Goal: Information Seeking & Learning: Learn about a topic

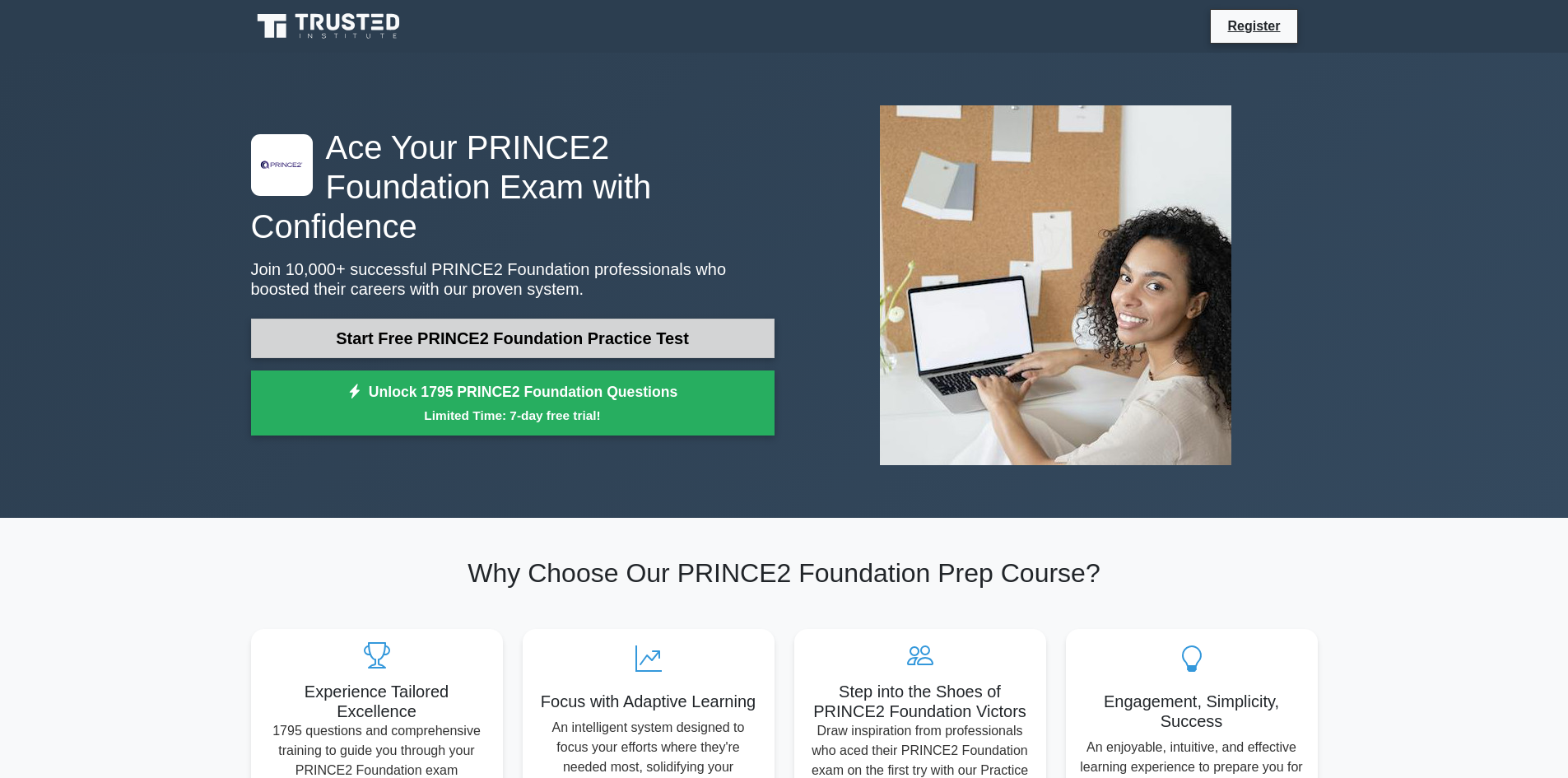
click at [558, 319] on link "Start Free PRINCE2 Foundation Practice Test" at bounding box center [512, 338] width 524 height 40
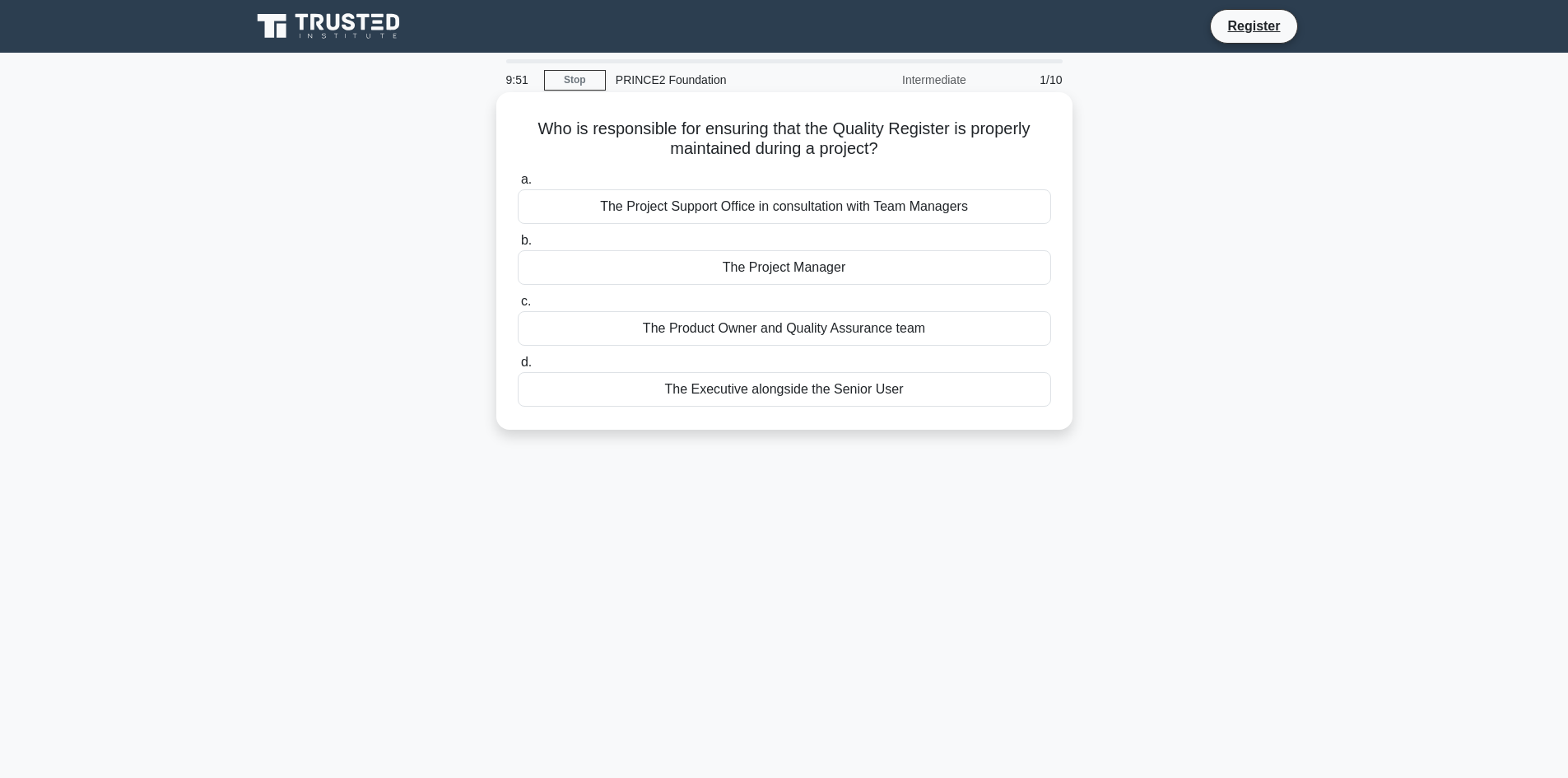
click at [626, 266] on div "The Project Manager" at bounding box center [784, 267] width 533 height 34
click at [518, 246] on input "b. The Project Manager" at bounding box center [518, 240] width 0 height 11
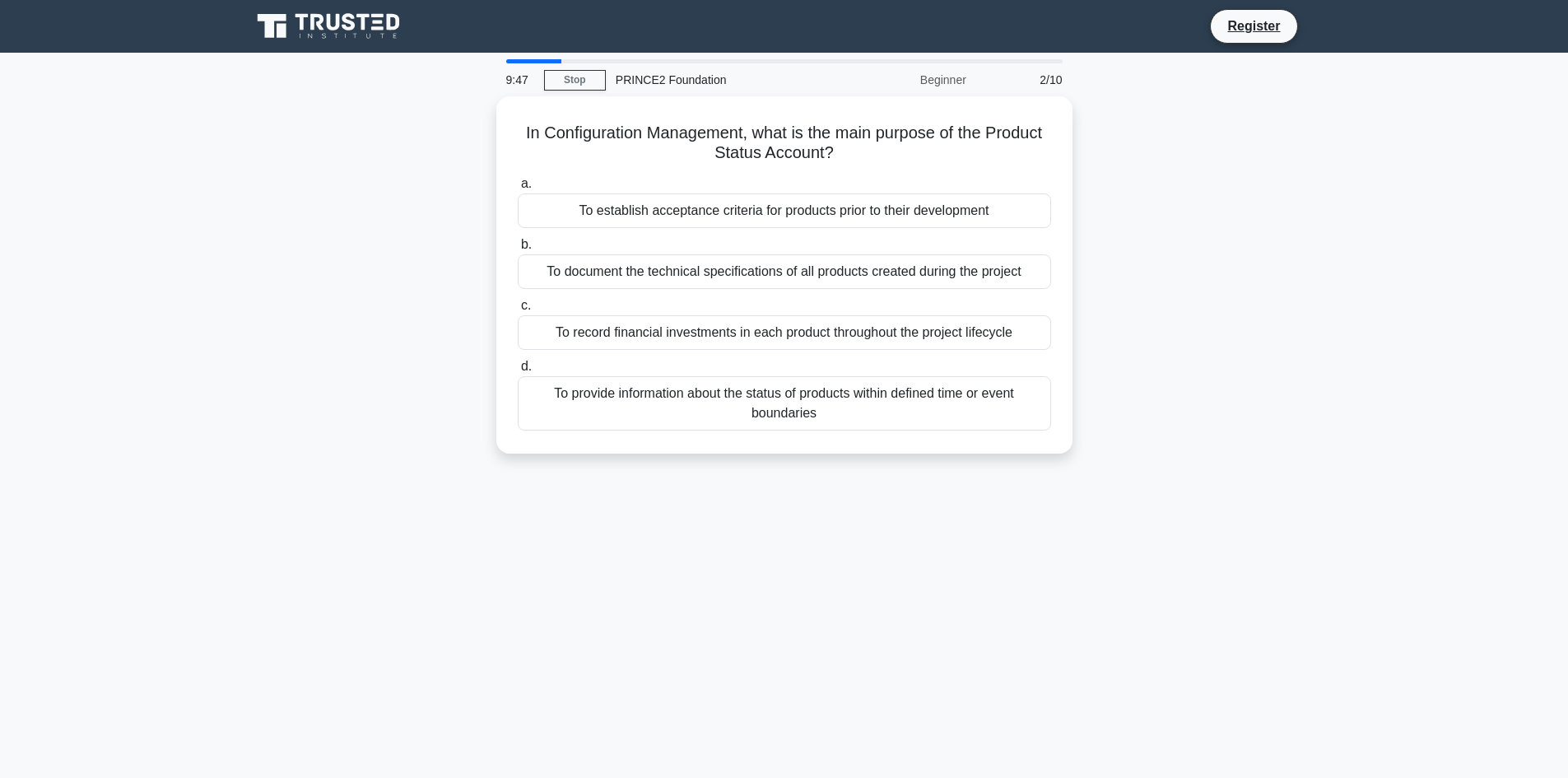
click at [626, 266] on div "To document the technical specifications of all products created during the pro…" at bounding box center [784, 271] width 533 height 34
click at [518, 251] on input "b. To document the technical specifications of all products created during the …" at bounding box center [518, 245] width 0 height 11
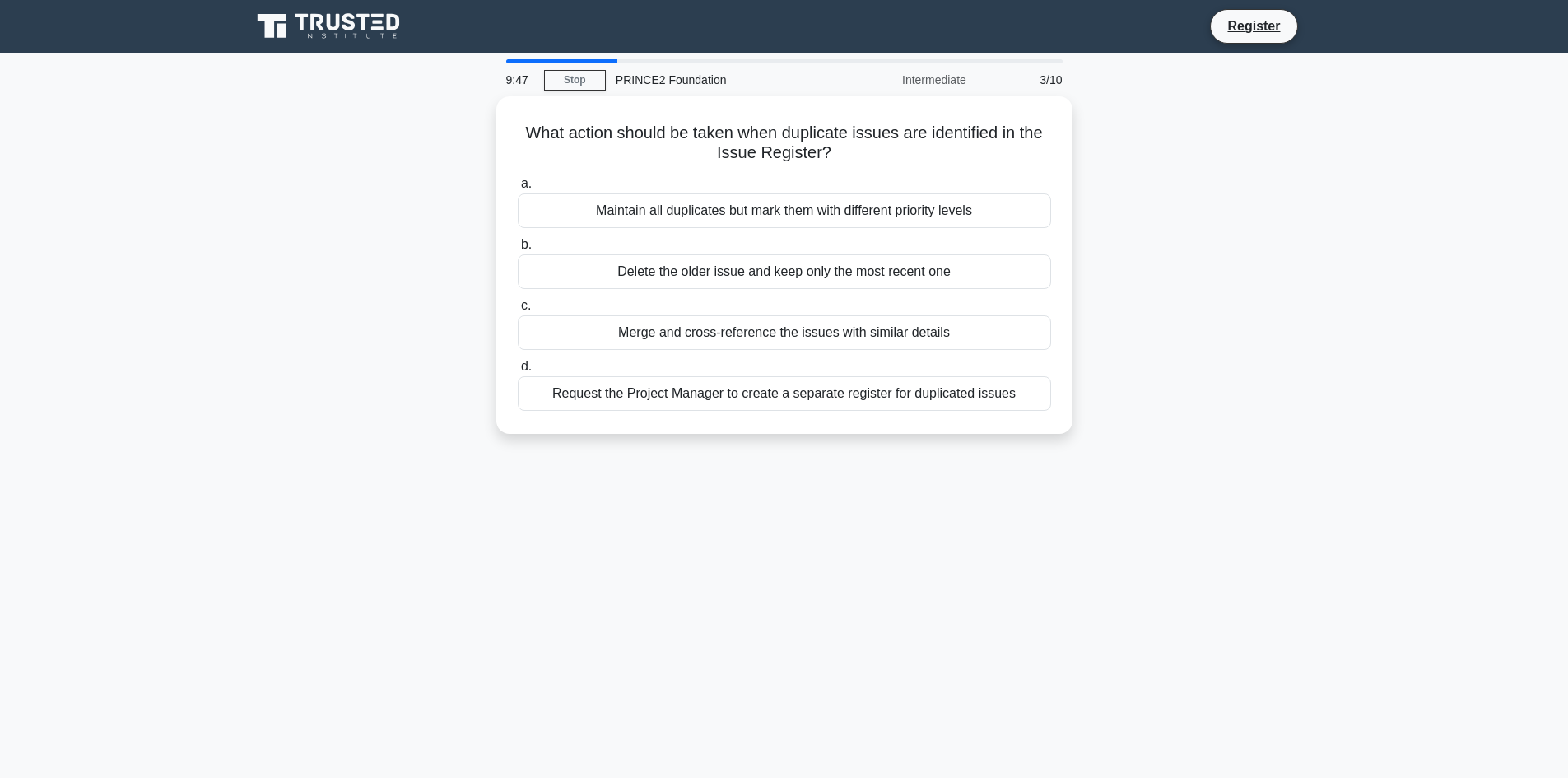
click at [626, 266] on div "Delete the older issue and keep only the most recent one" at bounding box center [784, 271] width 533 height 34
click at [518, 251] on input "b. Delete the older issue and keep only the most recent one" at bounding box center [518, 245] width 0 height 11
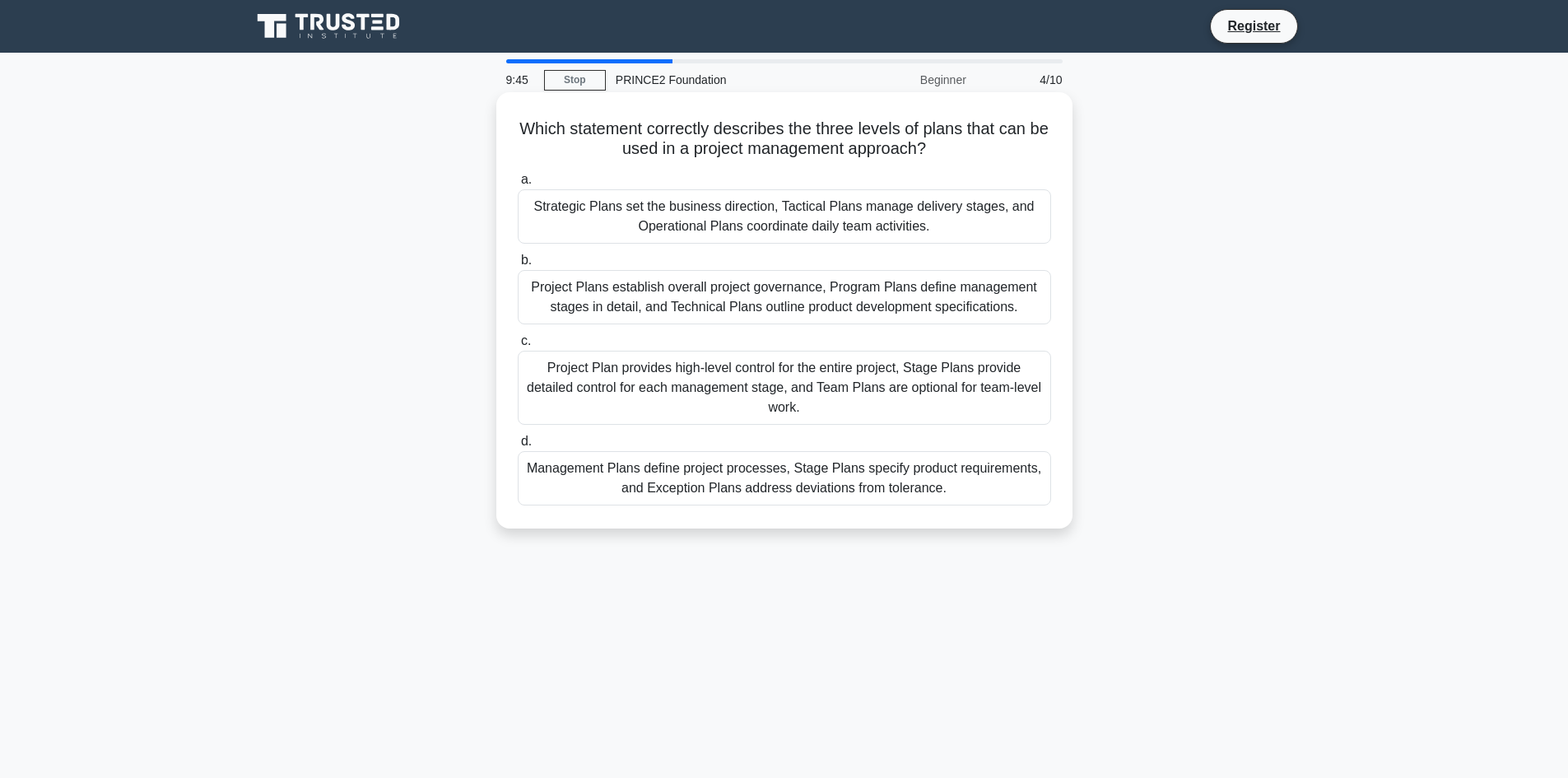
click at [612, 204] on div "Strategic Plans set the business direction, Tactical Plans manage delivery stag…" at bounding box center [784, 216] width 533 height 55
click at [518, 185] on input "a. Strategic Plans set the business direction, Tactical Plans manage delivery s…" at bounding box center [518, 179] width 0 height 11
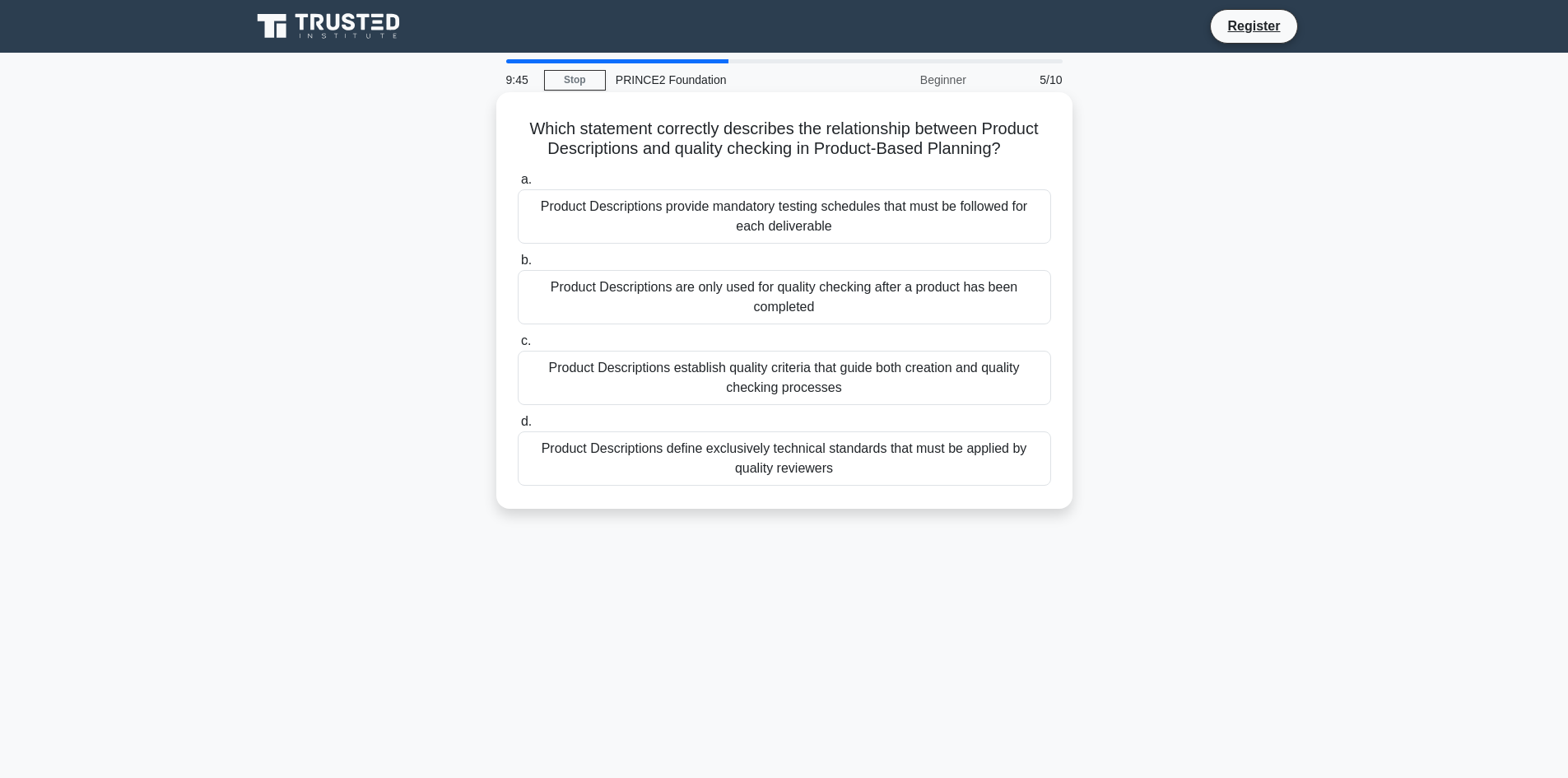
click at [614, 210] on div "Product Descriptions provide mandatory testing schedules that must be followed …" at bounding box center [784, 216] width 533 height 55
click at [518, 185] on input "a. Product Descriptions provide mandatory testing schedules that must be follow…" at bounding box center [518, 179] width 0 height 11
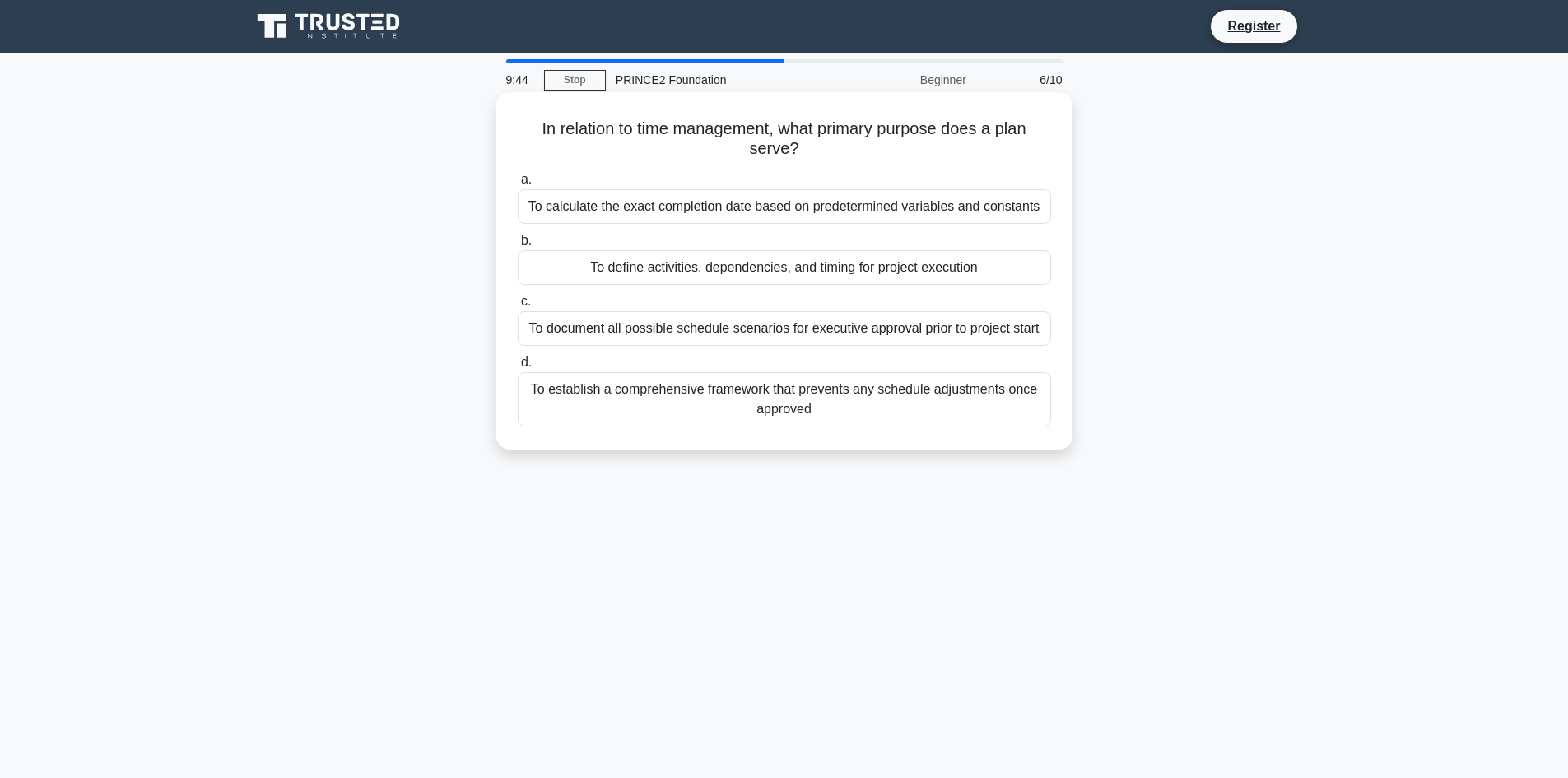
click at [625, 405] on div "To establish a comprehensive framework that prevents any schedule adjustments o…" at bounding box center [784, 400] width 533 height 55
click at [518, 368] on input "d. To establish a comprehensive framework that prevents any schedule adjustment…" at bounding box center [518, 362] width 0 height 11
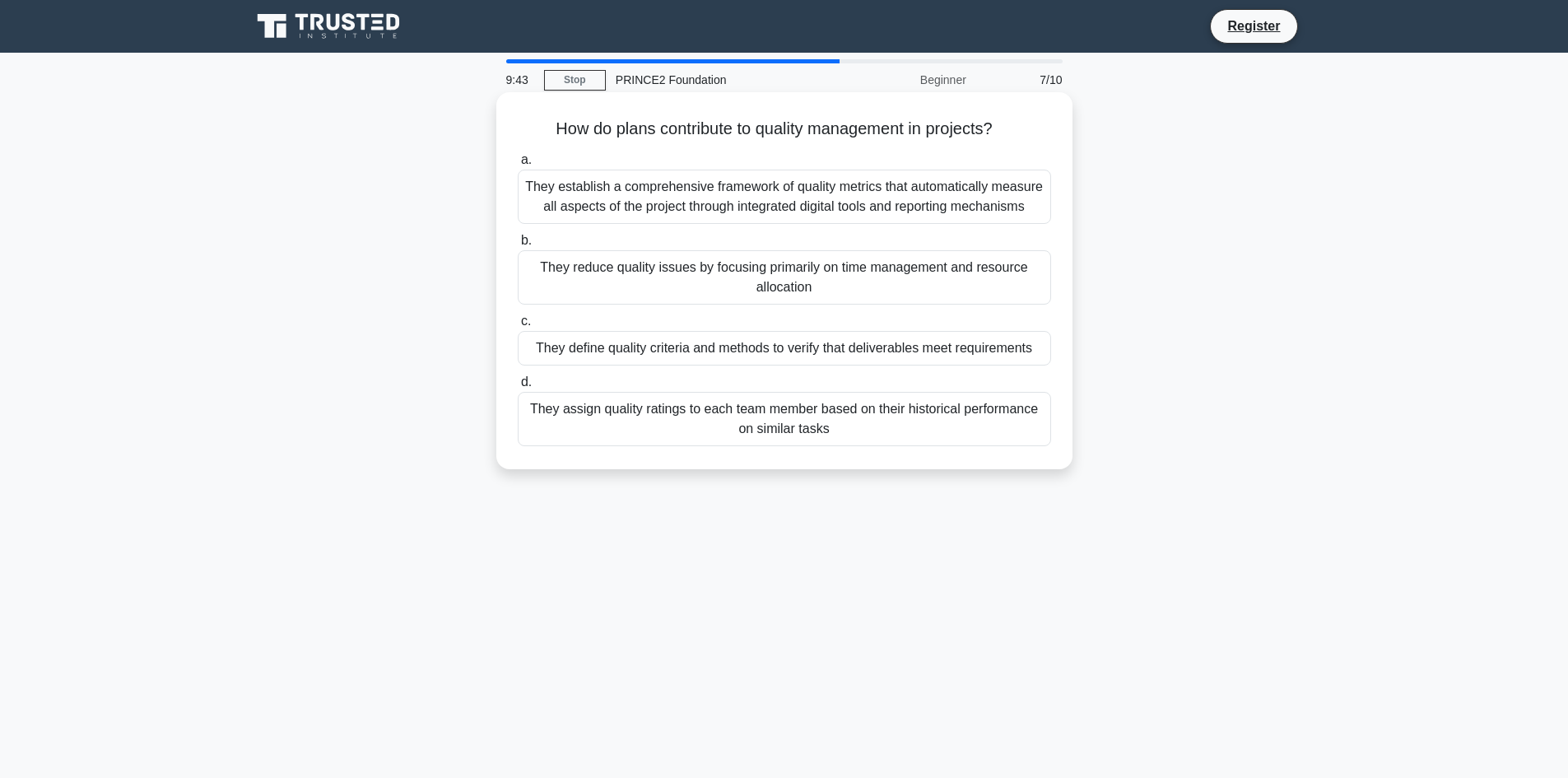
click at [627, 345] on div "They define quality criteria and methods to verify that deliverables meet requi…" at bounding box center [784, 347] width 533 height 34
click at [518, 327] on input "c. They define quality criteria and methods to verify that deliverables meet re…" at bounding box center [518, 321] width 0 height 11
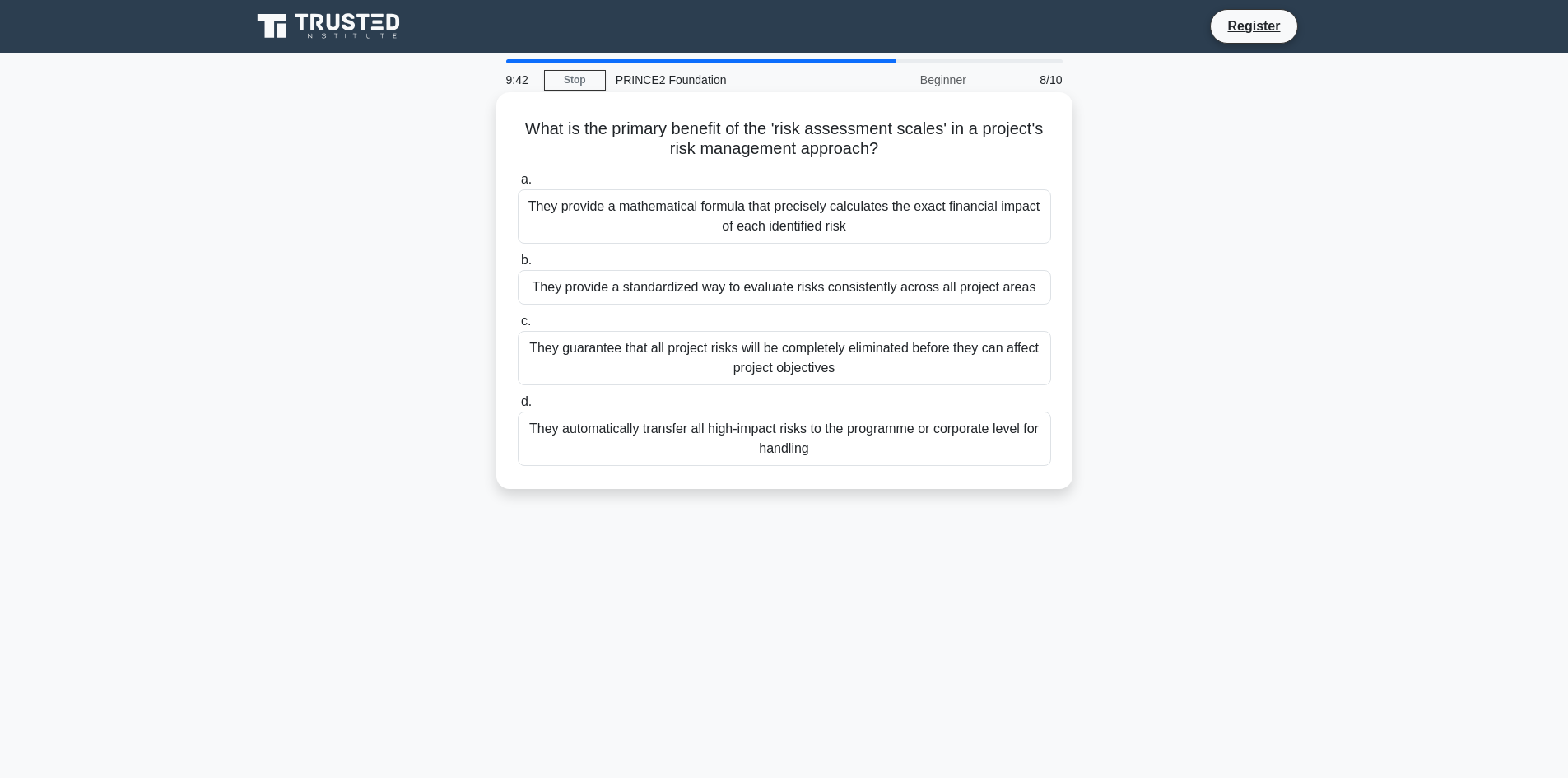
click at [652, 254] on label "b. They provide a standardized way to evaluate risks consistently across all pr…" at bounding box center [784, 278] width 533 height 55
click at [518, 255] on input "b. They provide a standardized way to evaluate risks consistently across all pr…" at bounding box center [518, 260] width 0 height 11
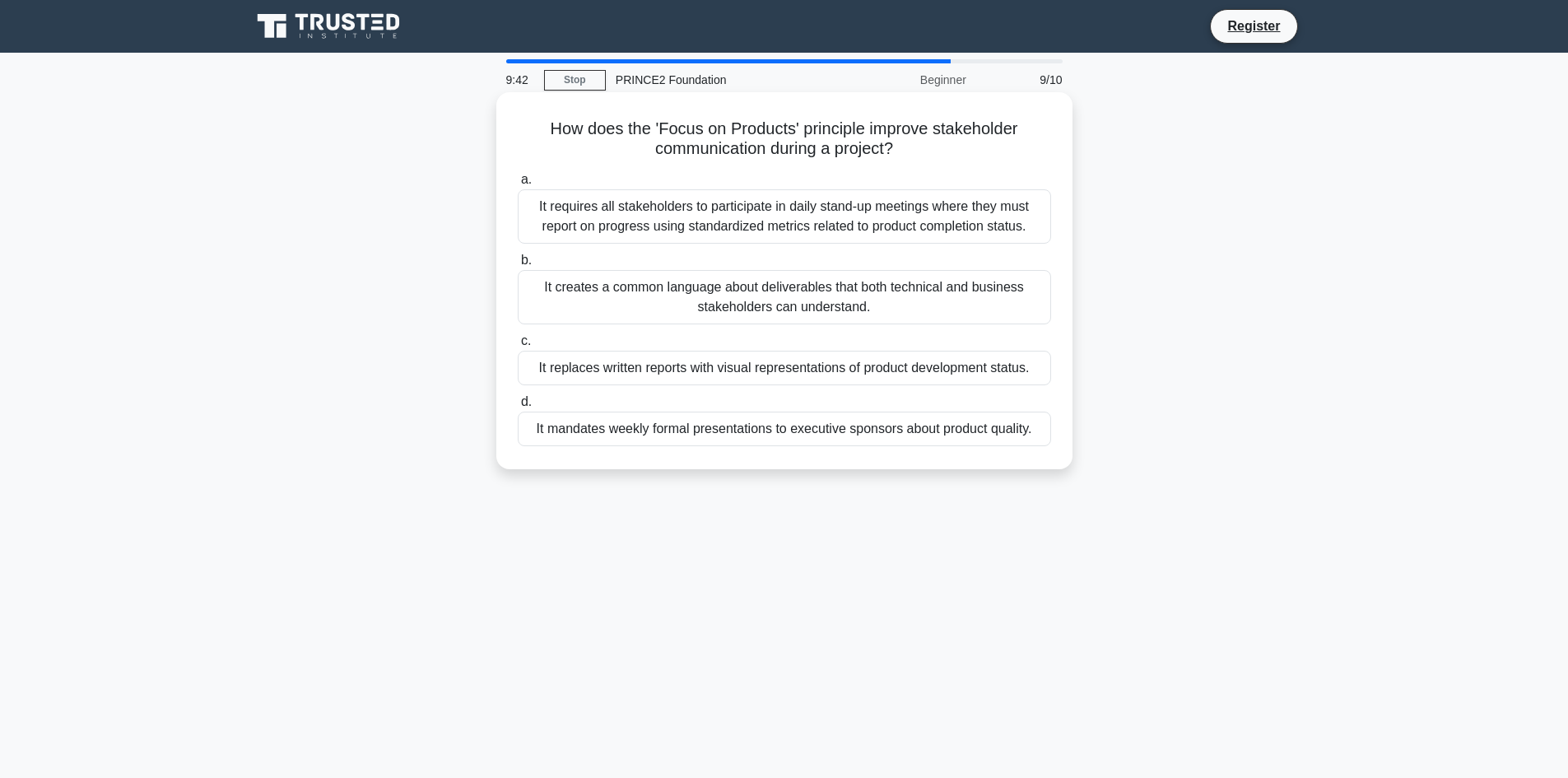
click at [650, 238] on div "It requires all stakeholders to participate in daily stand-up meetings where th…" at bounding box center [784, 216] width 533 height 55
click at [518, 185] on input "a. It requires all stakeholders to participate in daily stand-up meetings where…" at bounding box center [518, 179] width 0 height 11
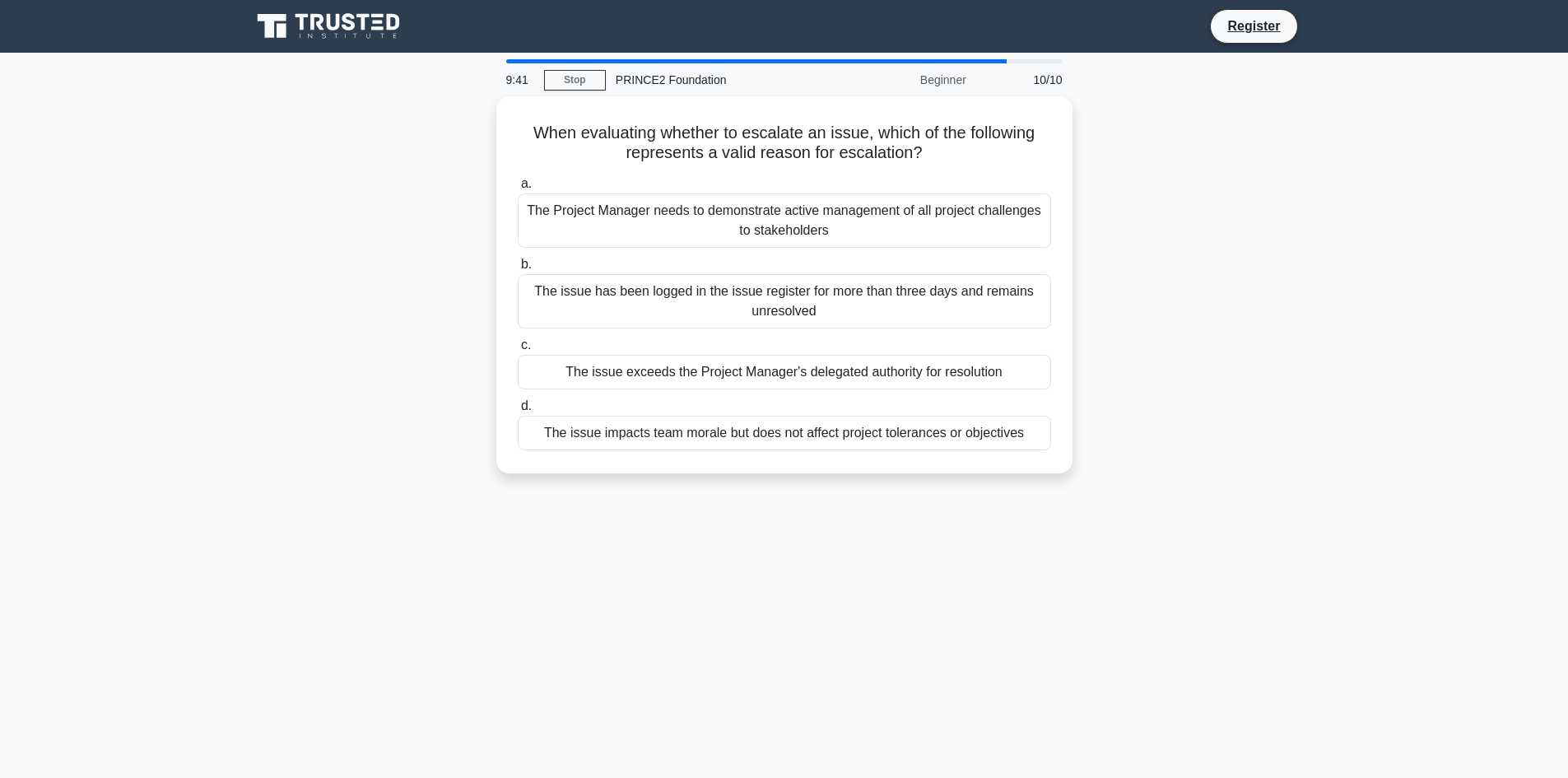
click at [650, 238] on div "The Project Manager needs to demonstrate active management of all project chall…" at bounding box center [784, 220] width 533 height 55
click at [518, 189] on input "a. The Project Manager needs to demonstrate active management of all project ch…" at bounding box center [518, 183] width 0 height 11
